Goal: Transaction & Acquisition: Purchase product/service

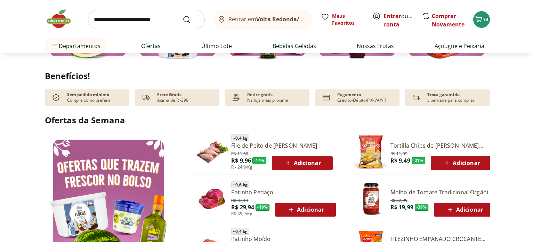
scroll to position [278, 0]
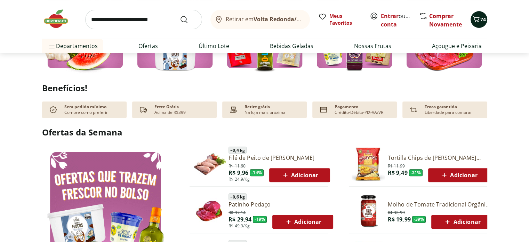
click at [480, 20] on span "74" at bounding box center [483, 19] width 6 height 7
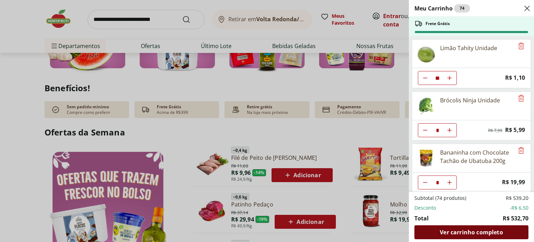
click at [469, 233] on span "Ver carrinho completo" at bounding box center [471, 232] width 63 height 6
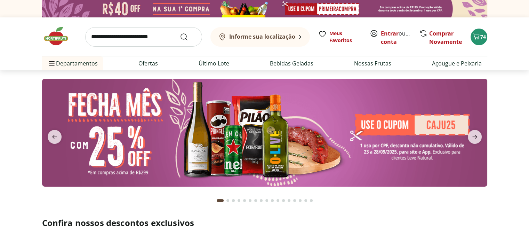
click at [153, 38] on input "search" at bounding box center [143, 36] width 117 height 19
type input "***"
click at [180, 33] on button "Submit Search" at bounding box center [188, 37] width 17 height 8
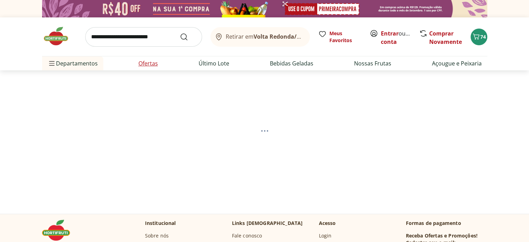
select select "**********"
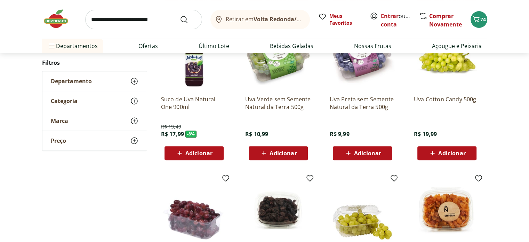
scroll to position [278, 0]
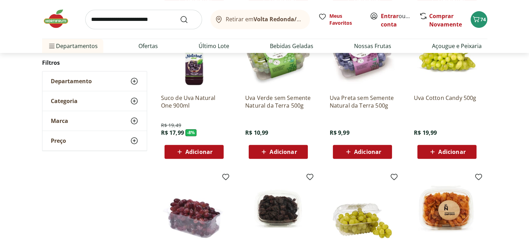
click at [280, 153] on span "Adicionar" at bounding box center [283, 152] width 27 height 6
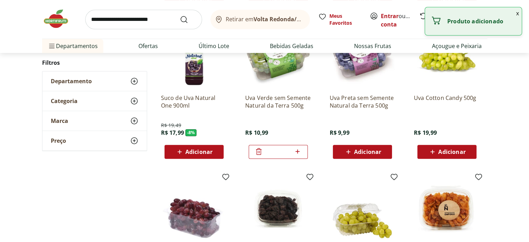
click at [298, 150] on icon at bounding box center [297, 151] width 9 height 8
type input "*"
click at [138, 23] on input "search" at bounding box center [143, 19] width 117 height 19
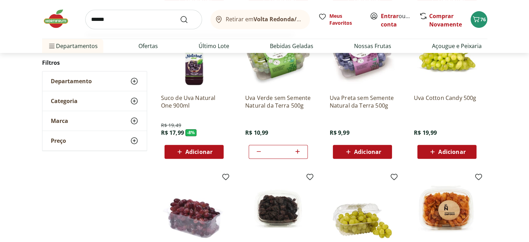
type input "******"
click at [180, 15] on button "Submit Search" at bounding box center [188, 19] width 17 height 8
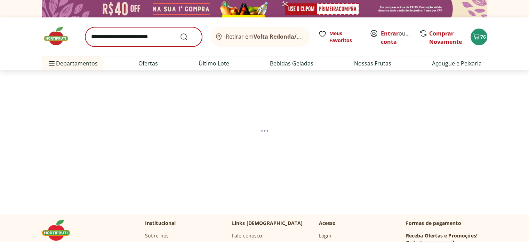
select select "**********"
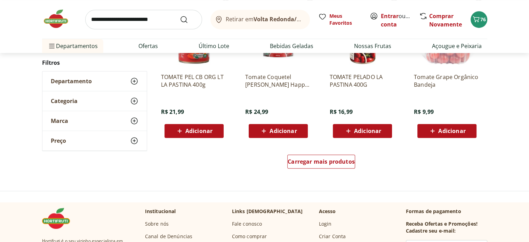
scroll to position [278, 0]
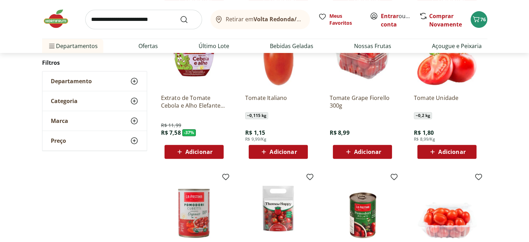
click at [372, 150] on span "Adicionar" at bounding box center [367, 152] width 27 height 6
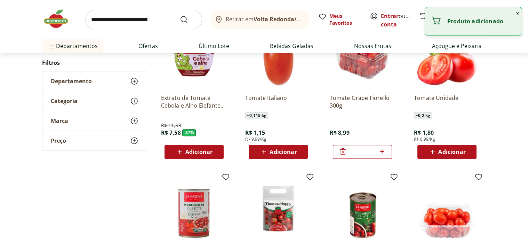
click at [383, 151] on icon at bounding box center [382, 151] width 4 height 4
type input "*"
click at [292, 150] on span "Adicionar" at bounding box center [283, 152] width 27 height 6
click at [298, 150] on icon at bounding box center [298, 151] width 4 height 4
type input "*"
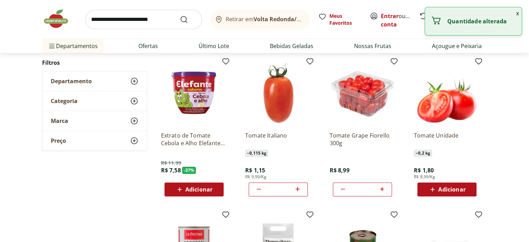
scroll to position [174, 0]
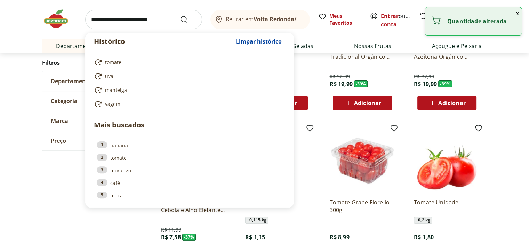
click at [103, 19] on input "search" at bounding box center [143, 19] width 117 height 19
type input "*"
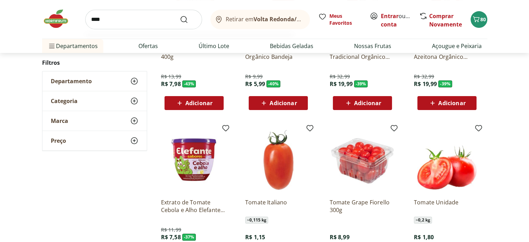
type input "****"
click at [180, 15] on button "Submit Search" at bounding box center [188, 19] width 17 height 8
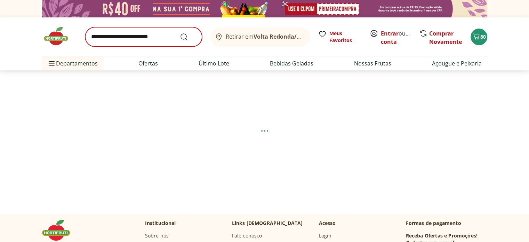
select select "**********"
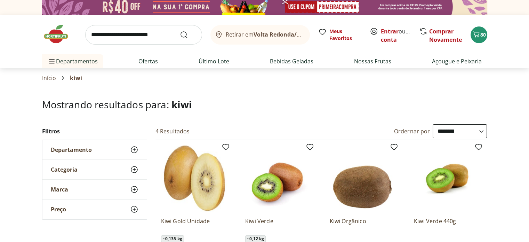
scroll to position [70, 0]
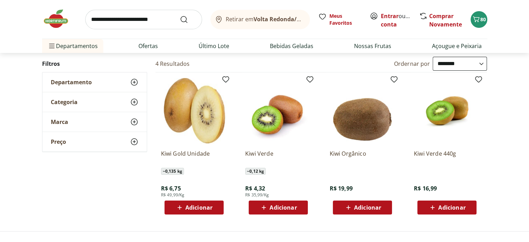
click at [276, 209] on span "Adicionar" at bounding box center [283, 208] width 27 height 6
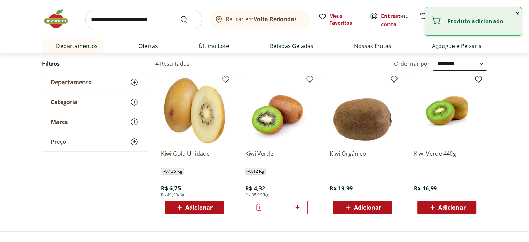
click at [299, 208] on icon at bounding box center [297, 207] width 9 height 8
type input "*"
click at [134, 14] on input "search" at bounding box center [143, 19] width 117 height 19
type input "*****"
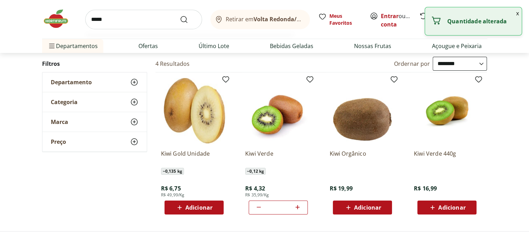
click at [180, 15] on button "Submit Search" at bounding box center [188, 19] width 17 height 8
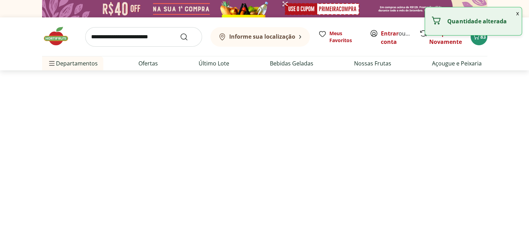
select select "**********"
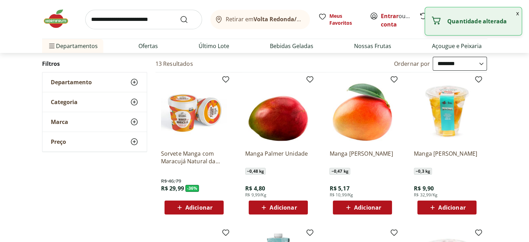
scroll to position [104, 0]
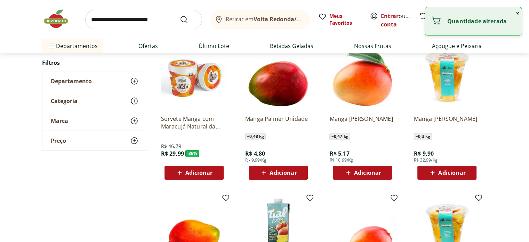
click at [276, 174] on span "Adicionar" at bounding box center [283, 173] width 27 height 6
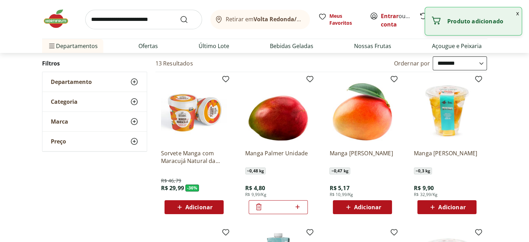
scroll to position [35, 0]
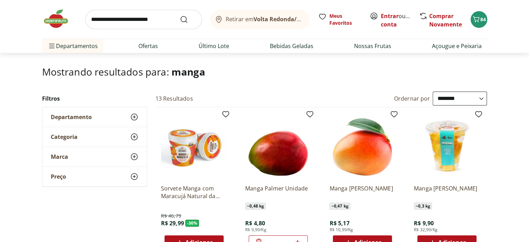
click at [57, 23] on img at bounding box center [59, 18] width 35 height 21
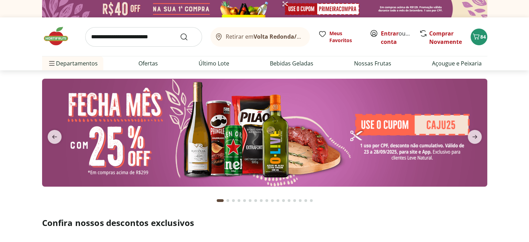
click at [118, 39] on input "search" at bounding box center [143, 36] width 117 height 19
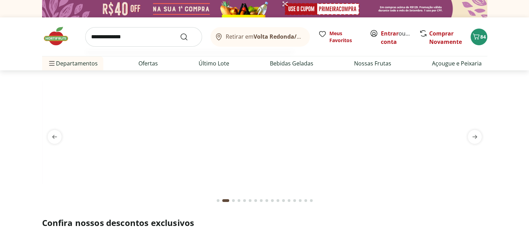
type input "**********"
click at [180, 33] on button "Submit Search" at bounding box center [188, 37] width 17 height 8
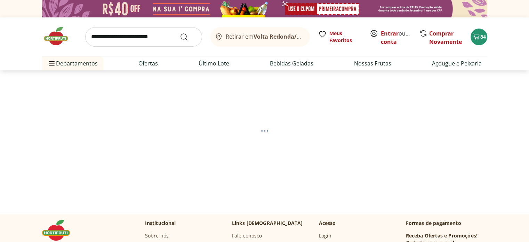
select select "**********"
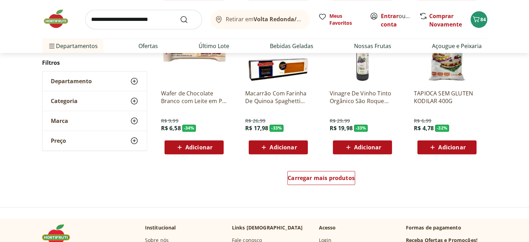
scroll to position [487, 0]
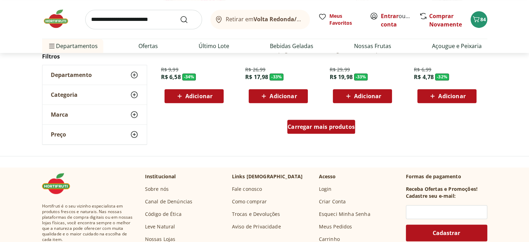
click at [311, 124] on span "Carregar mais produtos" at bounding box center [321, 127] width 67 height 6
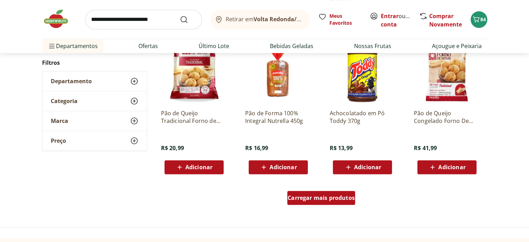
scroll to position [905, 0]
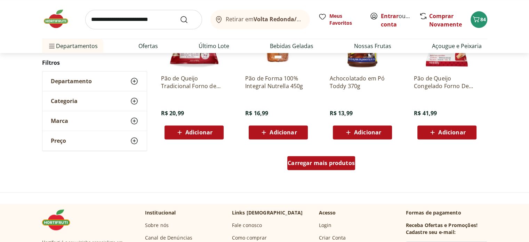
click at [337, 160] on span "Carregar mais produtos" at bounding box center [321, 163] width 67 height 6
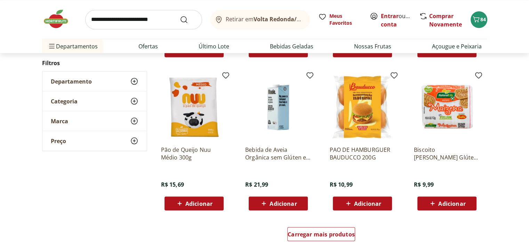
scroll to position [1322, 0]
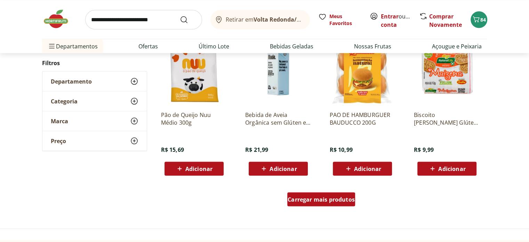
click at [336, 196] on span "Carregar mais produtos" at bounding box center [321, 199] width 67 height 6
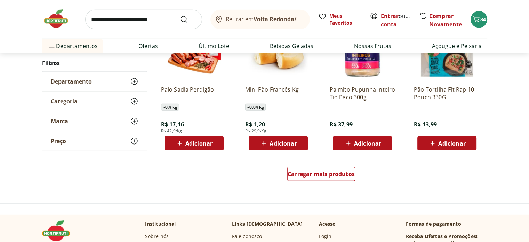
scroll to position [1809, 0]
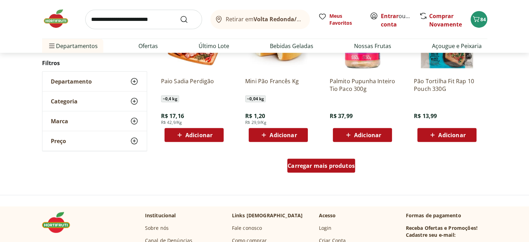
click at [318, 165] on span "Carregar mais produtos" at bounding box center [321, 166] width 67 height 6
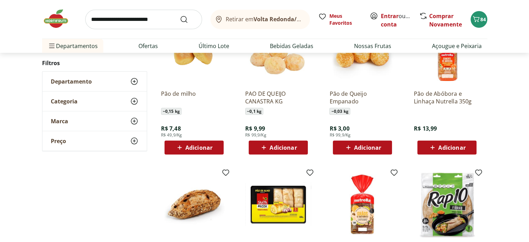
scroll to position [1948, 0]
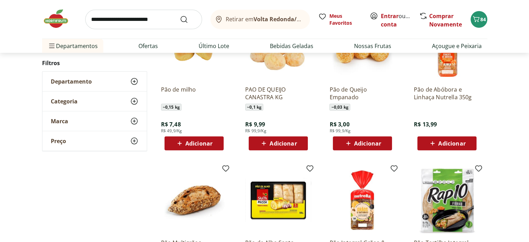
click at [149, 23] on input "search" at bounding box center [143, 19] width 117 height 19
type input "********"
click at [180, 15] on button "Submit Search" at bounding box center [188, 19] width 17 height 8
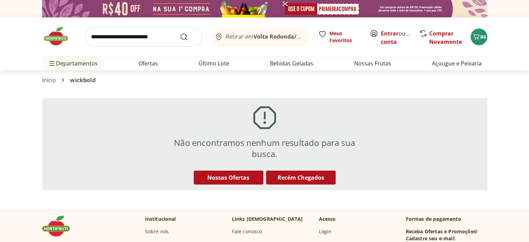
click at [53, 38] on img at bounding box center [59, 36] width 35 height 21
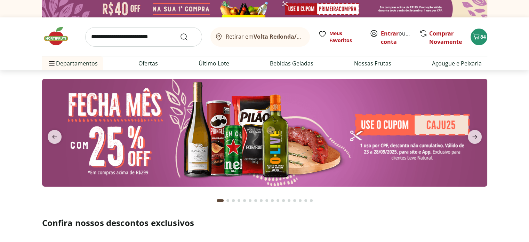
scroll to position [35, 0]
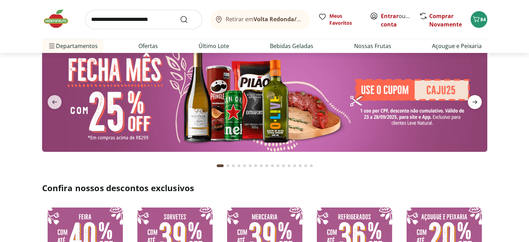
click at [475, 103] on icon "next" at bounding box center [475, 102] width 8 height 8
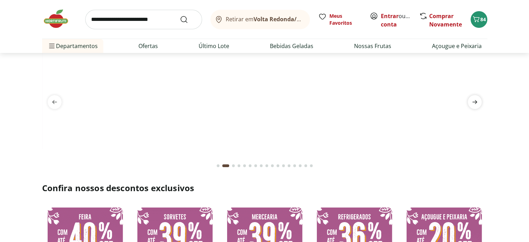
click at [475, 103] on icon "next" at bounding box center [475, 102] width 8 height 8
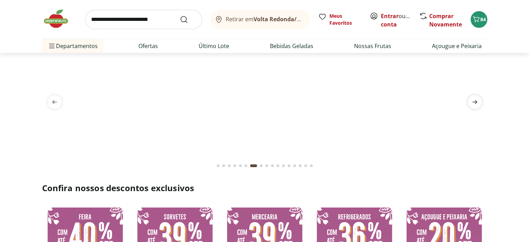
click at [475, 103] on icon "next" at bounding box center [475, 102] width 8 height 8
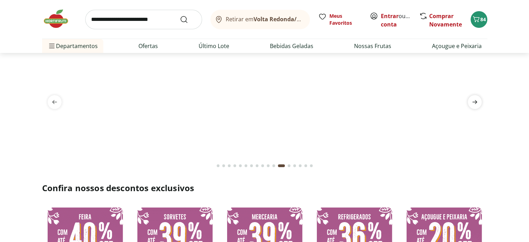
click at [475, 103] on icon "next" at bounding box center [475, 102] width 8 height 8
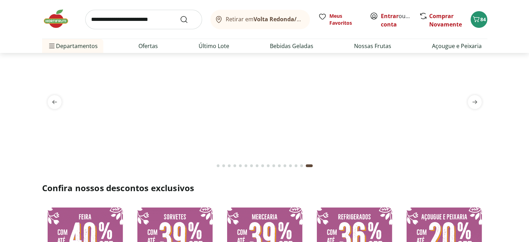
click at [150, 22] on input "search" at bounding box center [143, 19] width 117 height 19
type input "****"
click at [180, 15] on button "Submit Search" at bounding box center [188, 19] width 17 height 8
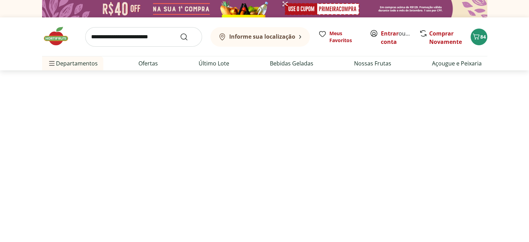
select select "**********"
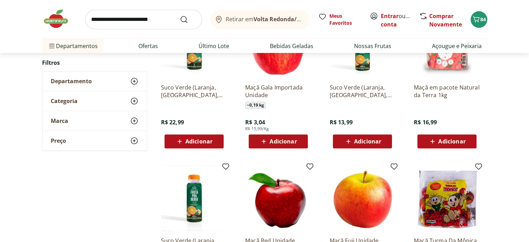
scroll to position [278, 0]
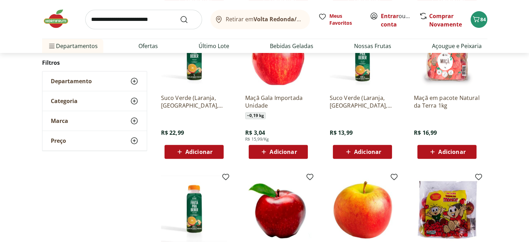
click at [452, 149] on span "Adicionar" at bounding box center [451, 152] width 27 height 6
click at [390, 15] on link "Entrar" at bounding box center [390, 16] width 18 height 8
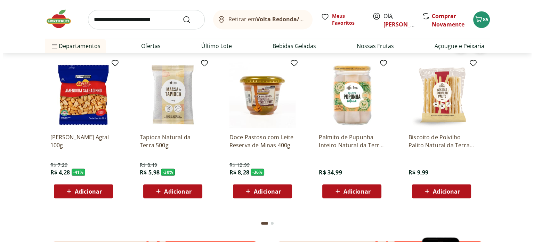
scroll to position [1113, 0]
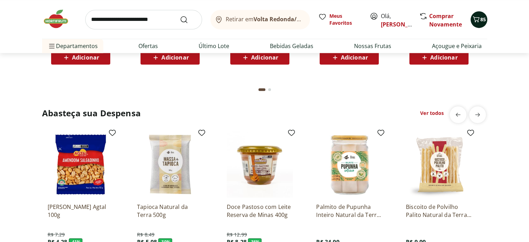
click at [479, 23] on icon "Carrinho" at bounding box center [476, 19] width 8 height 8
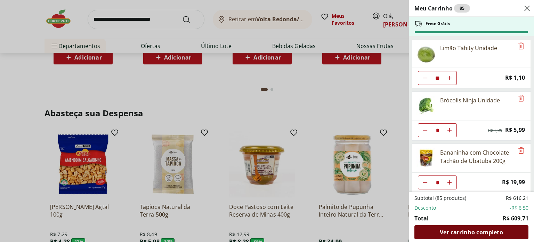
click at [494, 234] on span "Ver carrinho completo" at bounding box center [471, 232] width 63 height 6
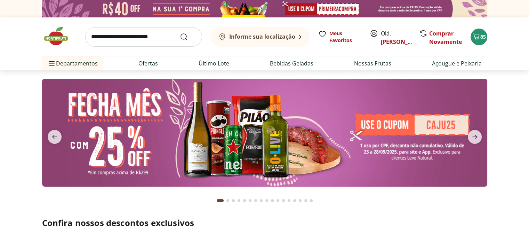
click at [162, 35] on input "search" at bounding box center [143, 36] width 117 height 19
type input "*******"
click at [180, 33] on button "Submit Search" at bounding box center [188, 37] width 17 height 8
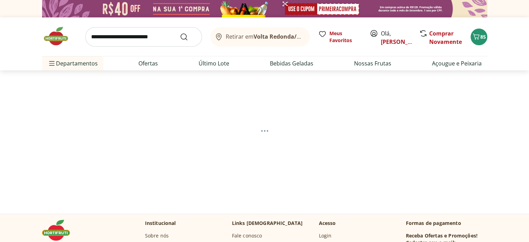
select select "**********"
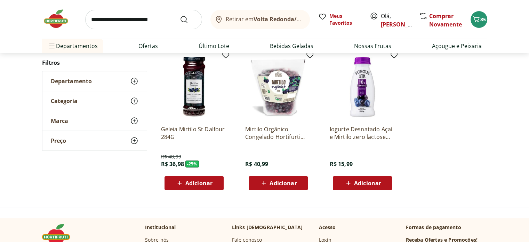
scroll to position [104, 0]
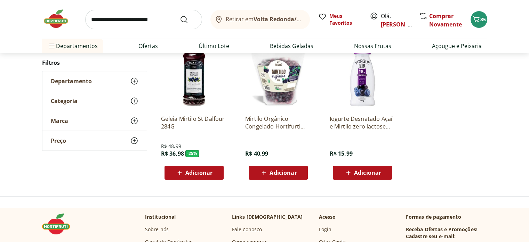
click at [146, 19] on input "search" at bounding box center [143, 19] width 117 height 19
type input "*********"
click at [180, 15] on button "Submit Search" at bounding box center [188, 19] width 17 height 8
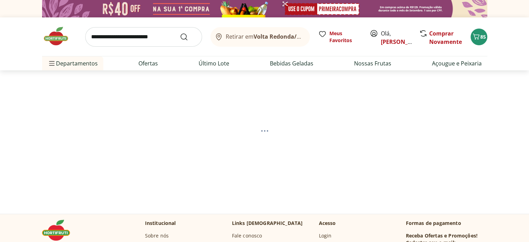
select select "**********"
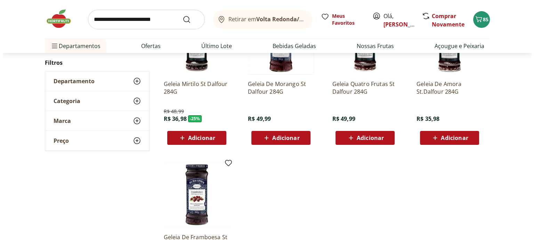
scroll to position [104, 0]
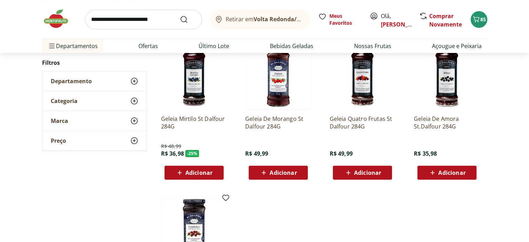
click at [452, 175] on span "Adicionar" at bounding box center [451, 173] width 27 height 6
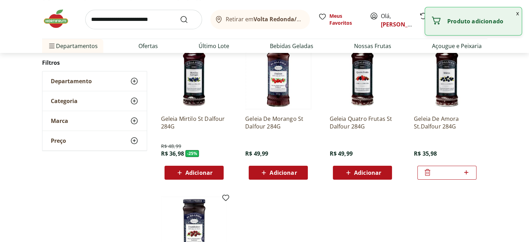
click at [194, 172] on span "Adicionar" at bounding box center [198, 173] width 27 height 6
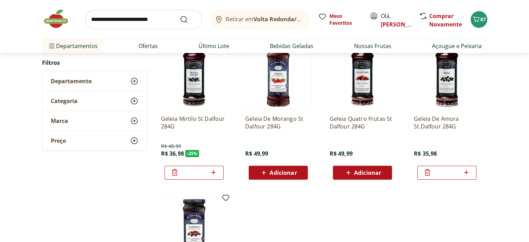
click at [467, 172] on icon at bounding box center [466, 172] width 4 height 4
type input "*"
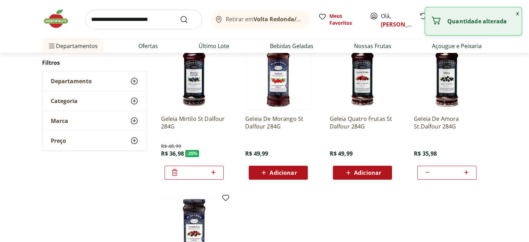
click at [518, 13] on header "Retirar em Volta Redonda/RJ Olá, José 88 Retirar em Volta Redonda/RJ Meus Favor…" at bounding box center [264, 26] width 529 height 53
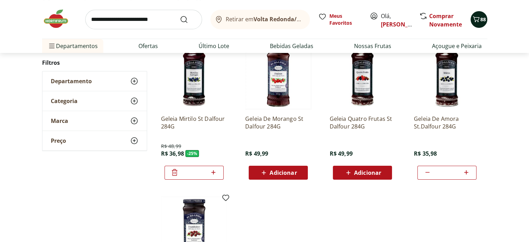
click at [477, 21] on icon "Carrinho" at bounding box center [476, 19] width 8 height 8
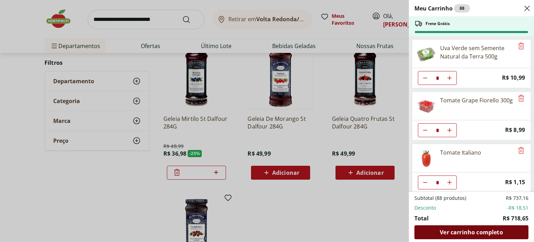
click at [486, 229] on span "Ver carrinho completo" at bounding box center [471, 232] width 63 height 6
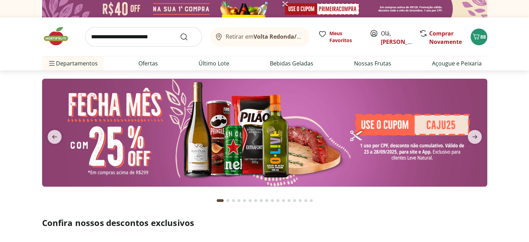
click at [152, 33] on input "search" at bounding box center [143, 36] width 117 height 19
type input "******"
click at [180, 33] on button "Submit Search" at bounding box center [188, 37] width 17 height 8
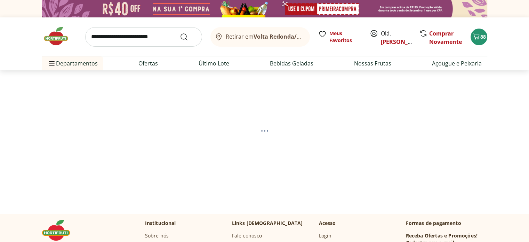
select select "**********"
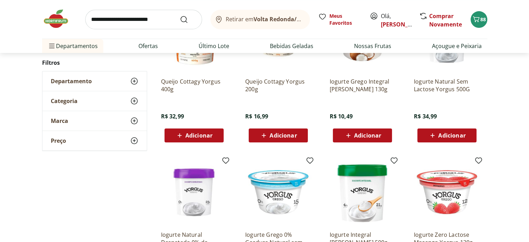
scroll to position [139, 0]
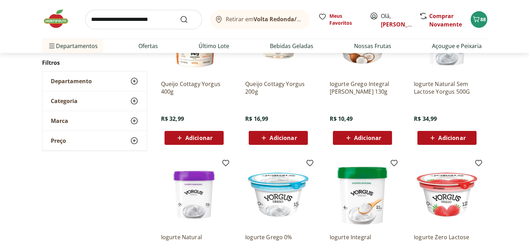
click at [459, 140] on span "Adicionar" at bounding box center [451, 138] width 27 height 6
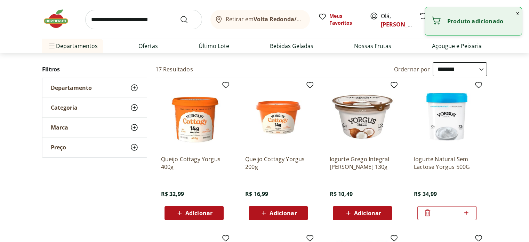
scroll to position [0, 0]
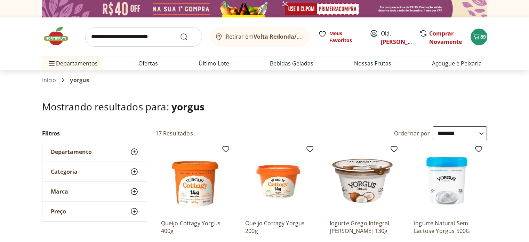
click at [55, 39] on img at bounding box center [59, 36] width 35 height 21
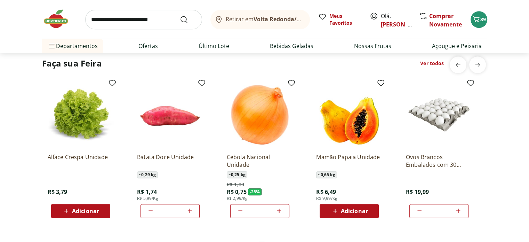
scroll to position [765, 0]
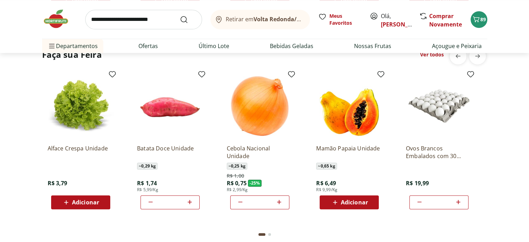
click at [353, 204] on span "Adicionar" at bounding box center [354, 202] width 27 height 6
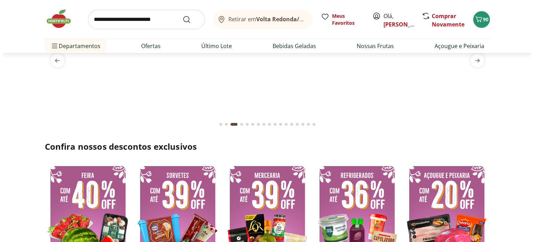
scroll to position [0, 0]
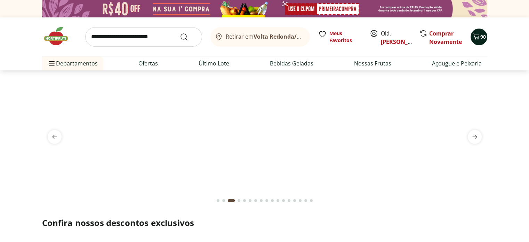
click at [478, 39] on icon "Carrinho" at bounding box center [476, 36] width 7 height 6
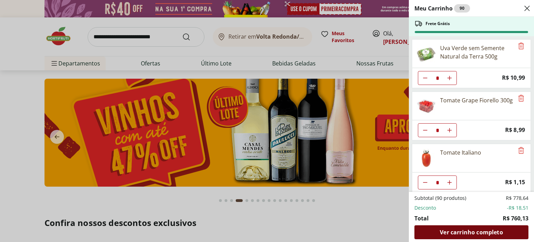
click at [487, 231] on span "Ver carrinho completo" at bounding box center [471, 232] width 63 height 6
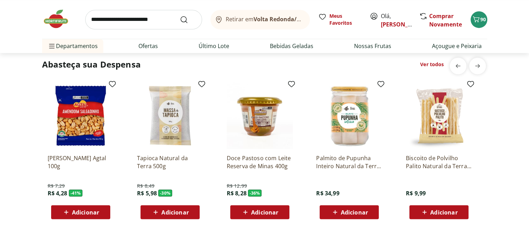
scroll to position [1183, 0]
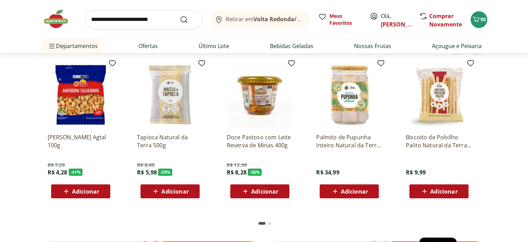
click at [176, 190] on span "Adicionar" at bounding box center [174, 191] width 27 height 6
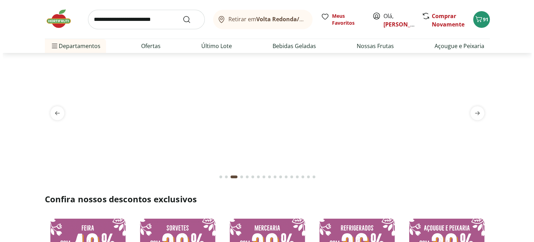
scroll to position [0, 0]
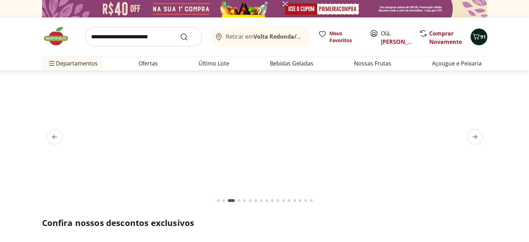
click at [476, 40] on icon "Carrinho" at bounding box center [476, 36] width 8 height 8
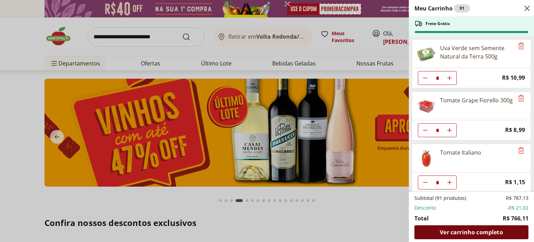
click at [477, 233] on span "Ver carrinho completo" at bounding box center [471, 232] width 63 height 6
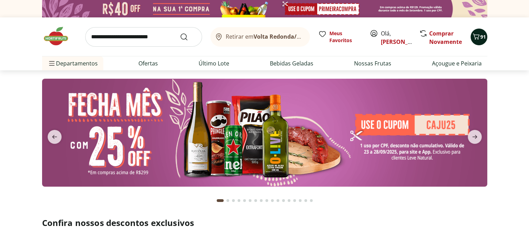
click at [476, 37] on icon "Carrinho" at bounding box center [476, 36] width 7 height 6
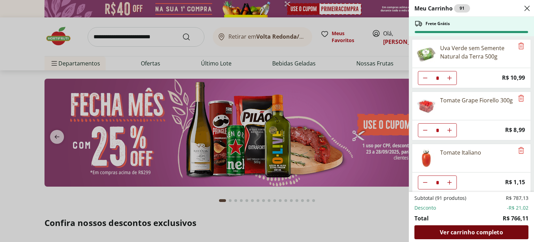
click at [477, 229] on span "Ver carrinho completo" at bounding box center [471, 232] width 63 height 6
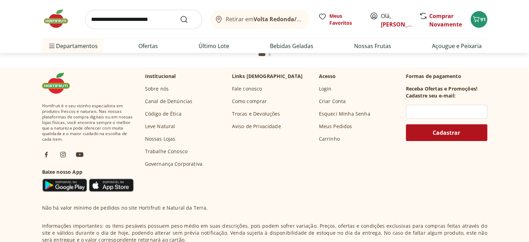
scroll to position [2247, 0]
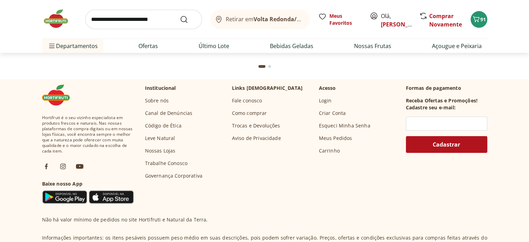
click at [249, 101] on link "Fale conosco" at bounding box center [247, 100] width 30 height 7
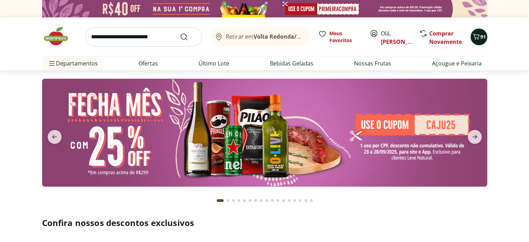
click at [477, 44] on button "91" at bounding box center [479, 37] width 17 height 17
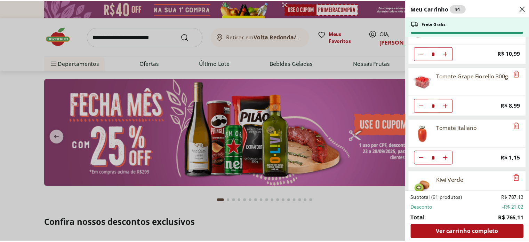
scroll to position [35, 0]
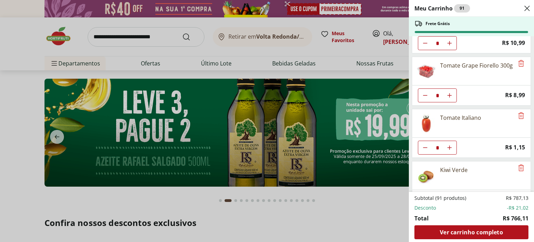
click at [529, 9] on use "Close" at bounding box center [527, 8] width 8 height 8
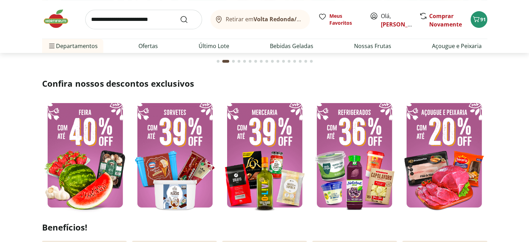
scroll to position [0, 0]
